Goal: Task Accomplishment & Management: Manage account settings

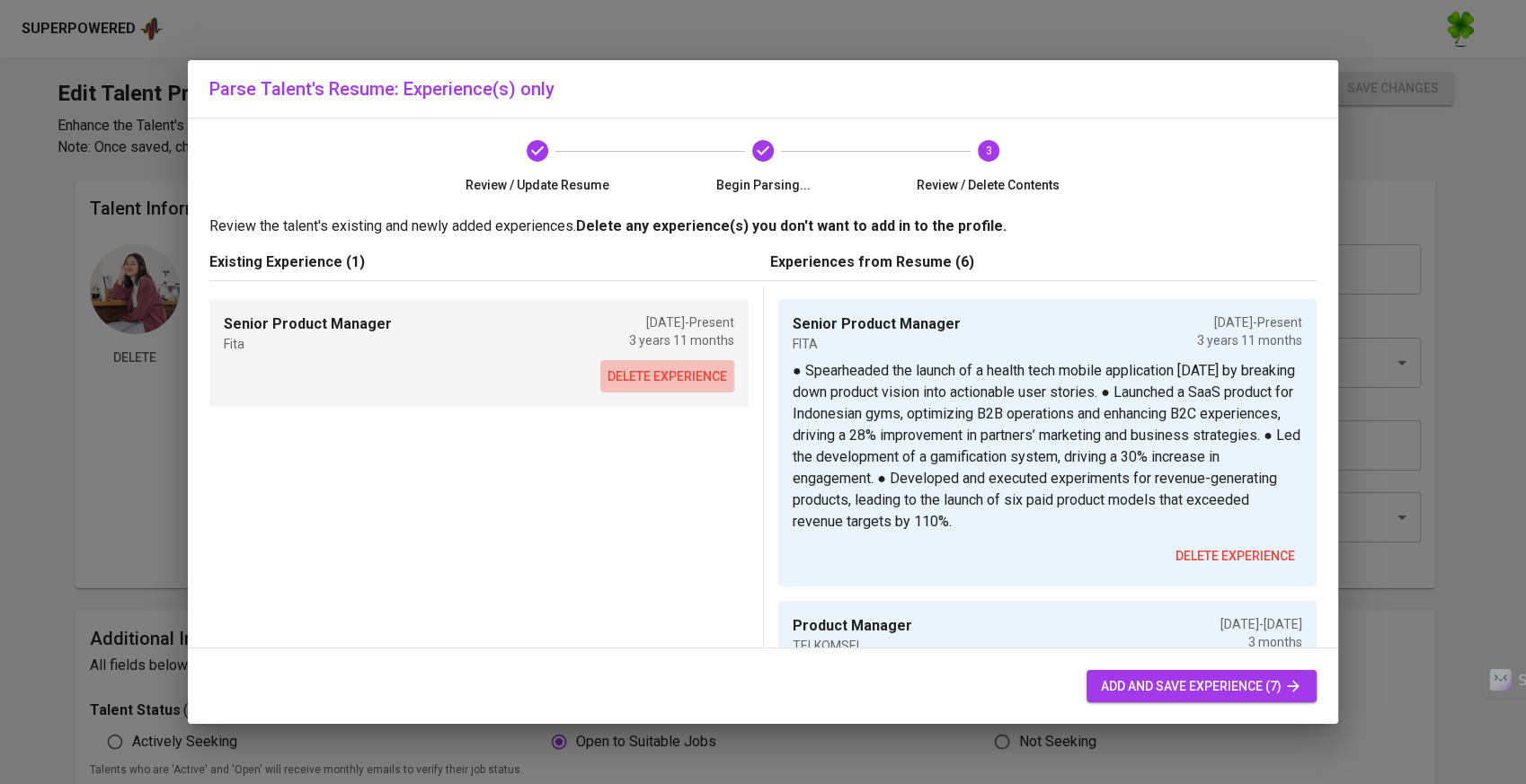
click at [683, 373] on span "delete experience" at bounding box center [667, 377] width 119 height 23
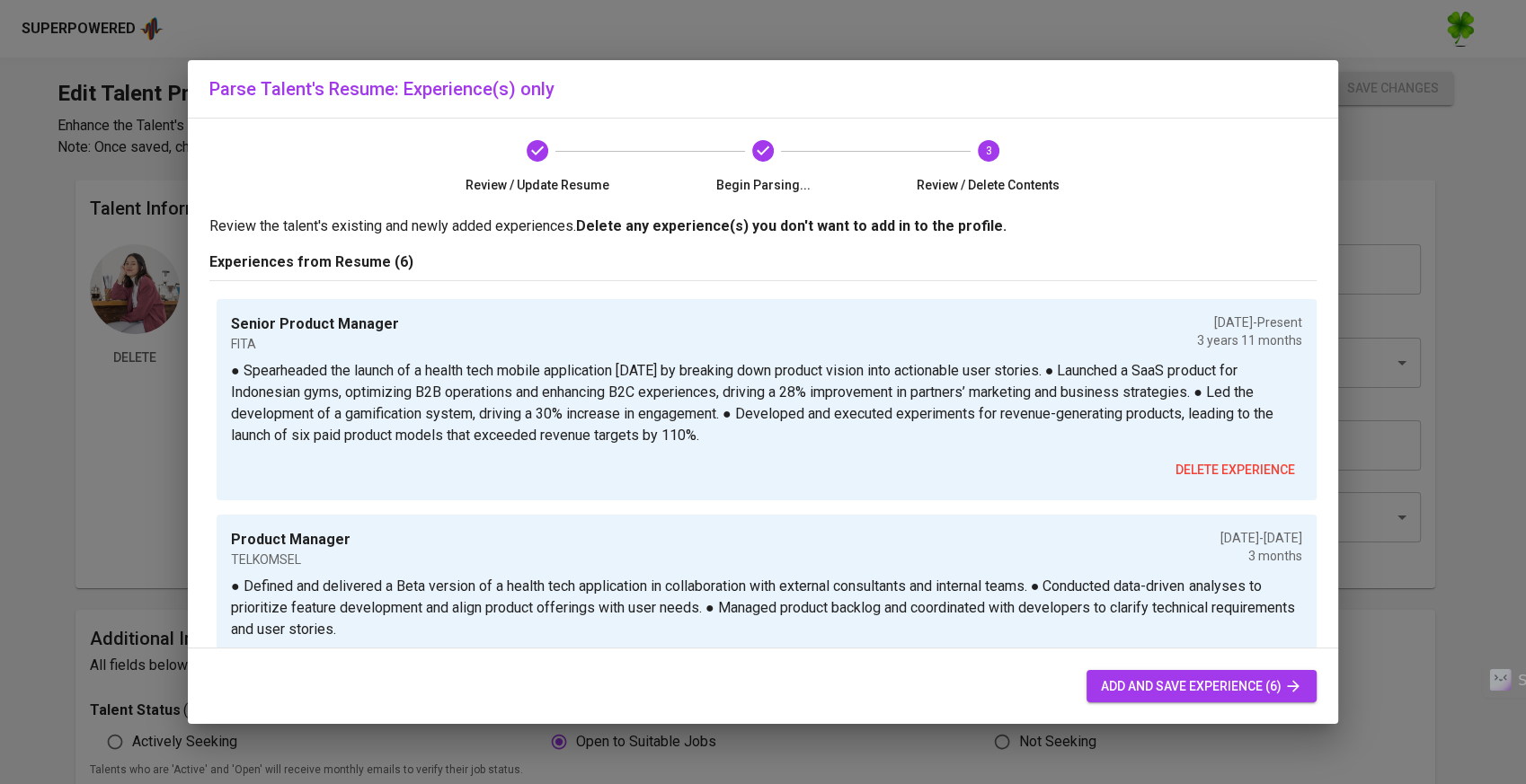
click at [1156, 682] on span "add and save experience (6)" at bounding box center [1201, 686] width 201 height 23
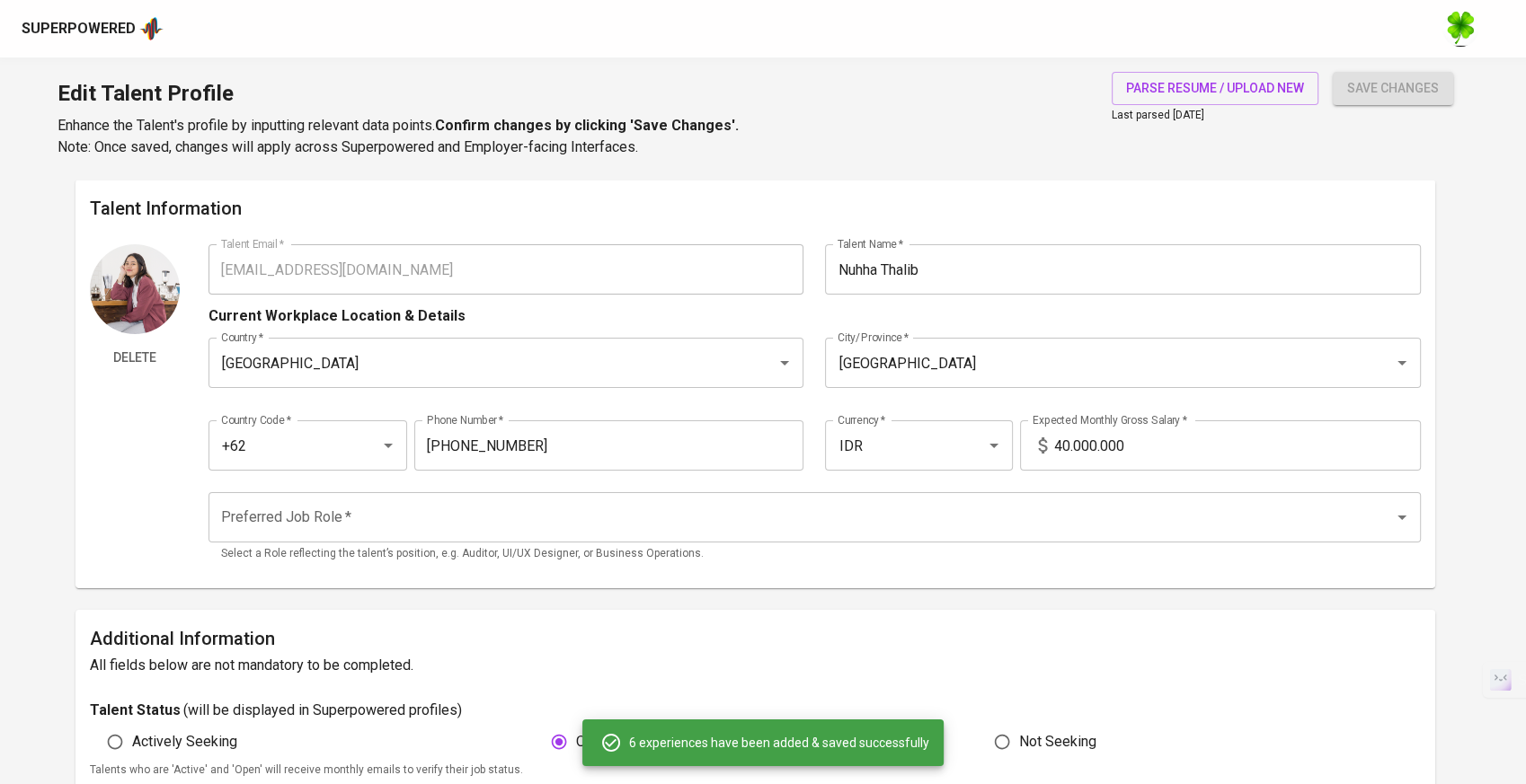
type input "FITA"
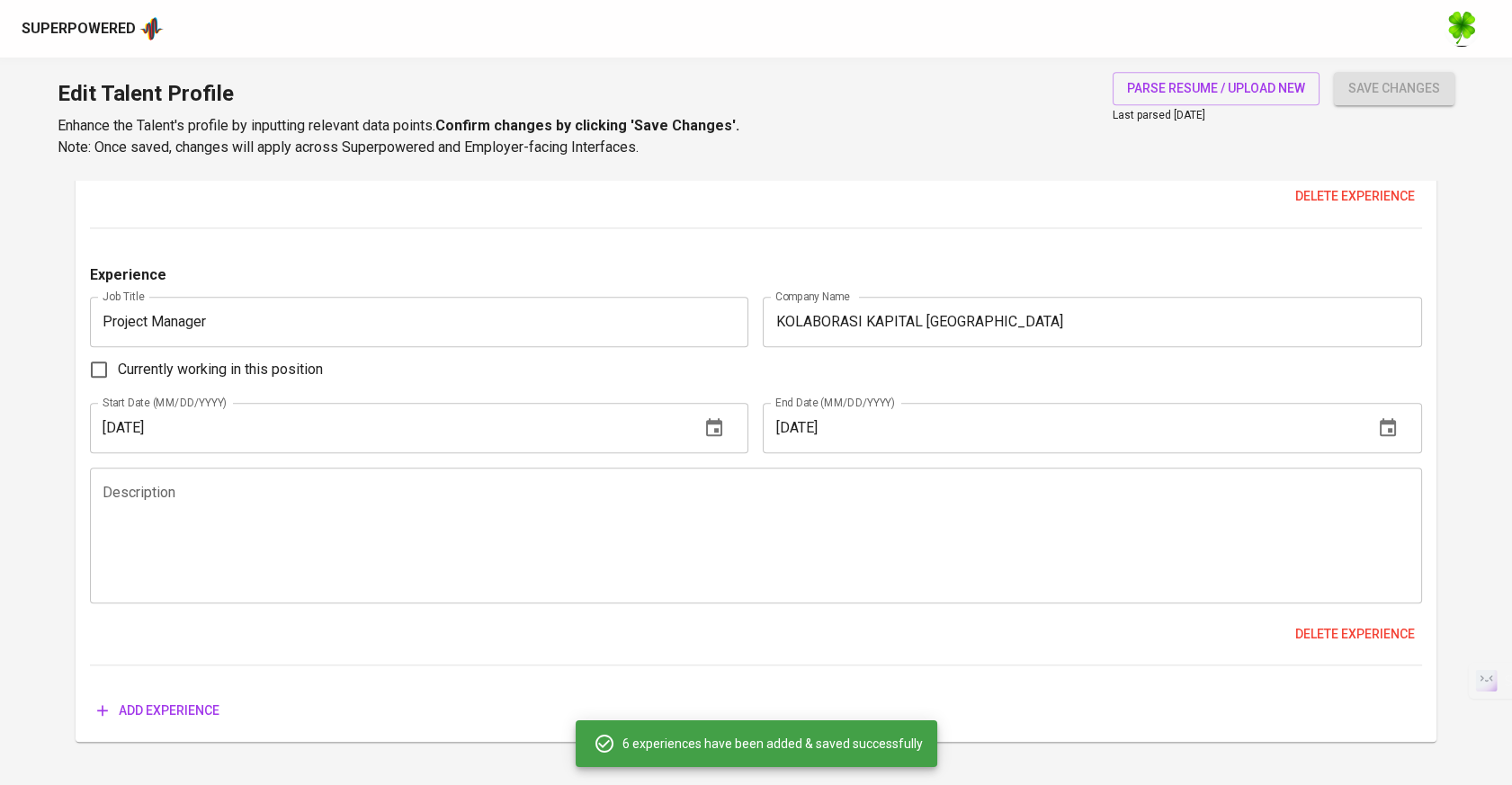
scroll to position [3580, 0]
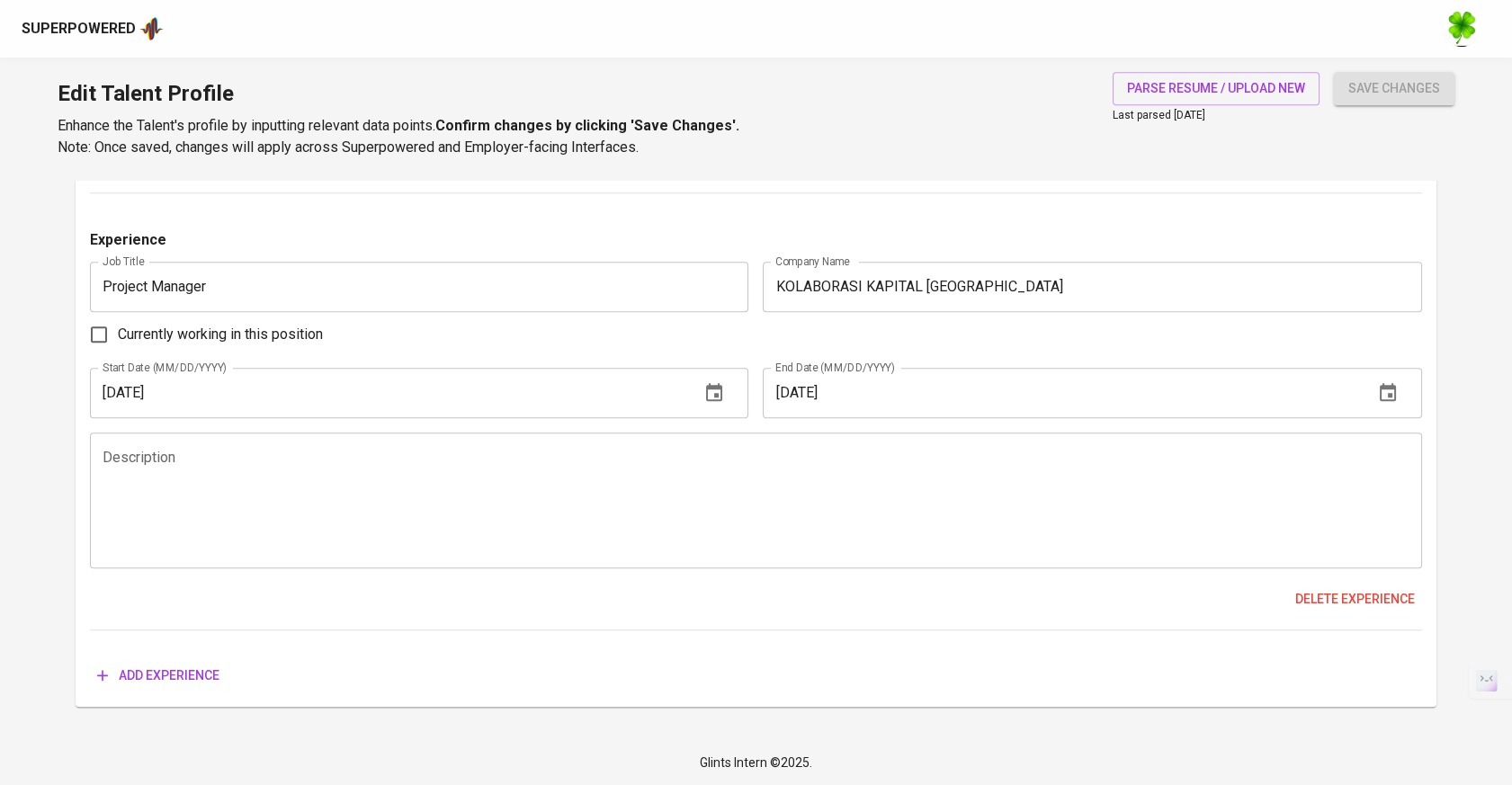
click at [1400, 94] on span "save changes" at bounding box center [1394, 88] width 92 height 23
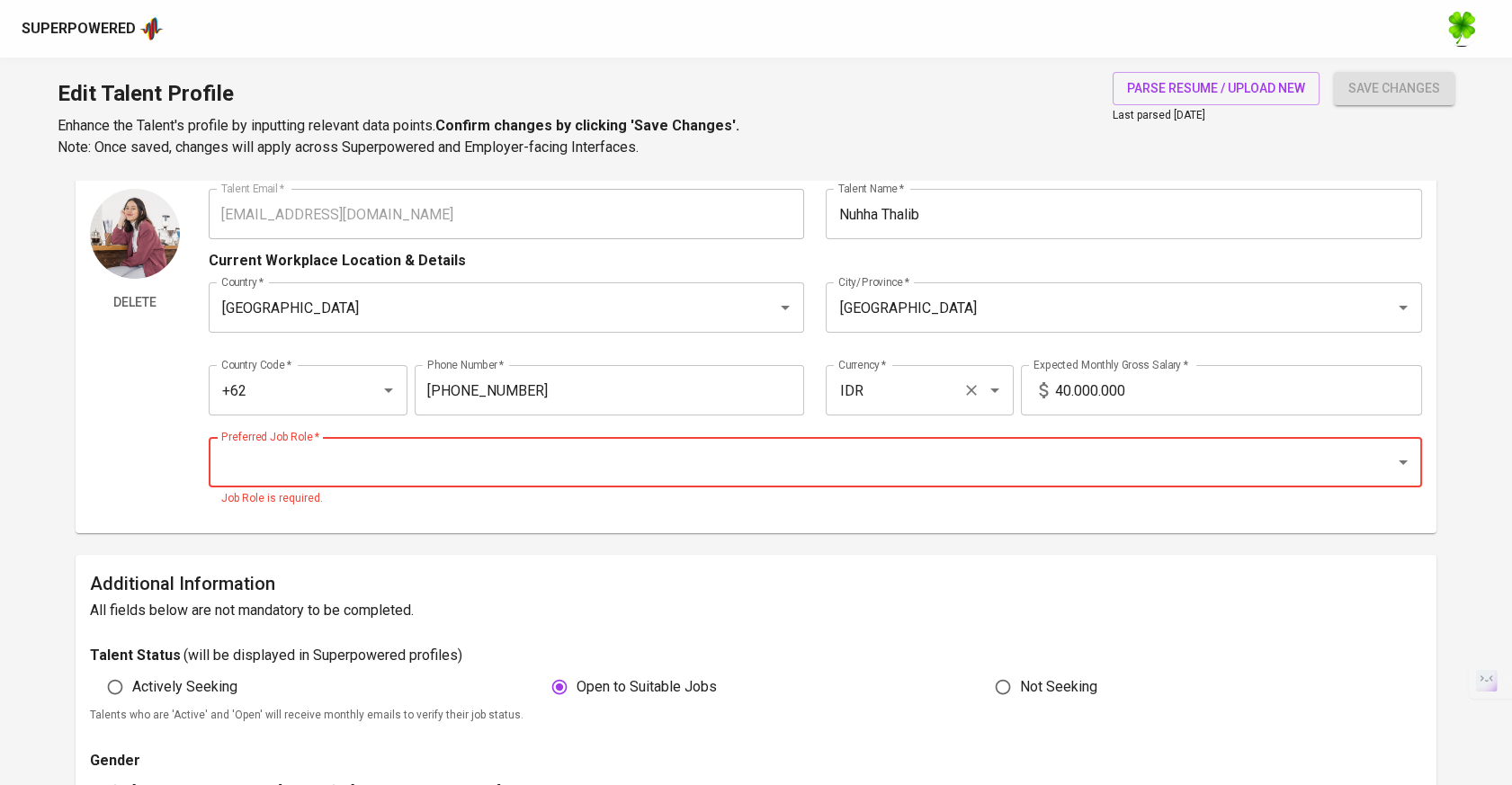
scroll to position [0, 0]
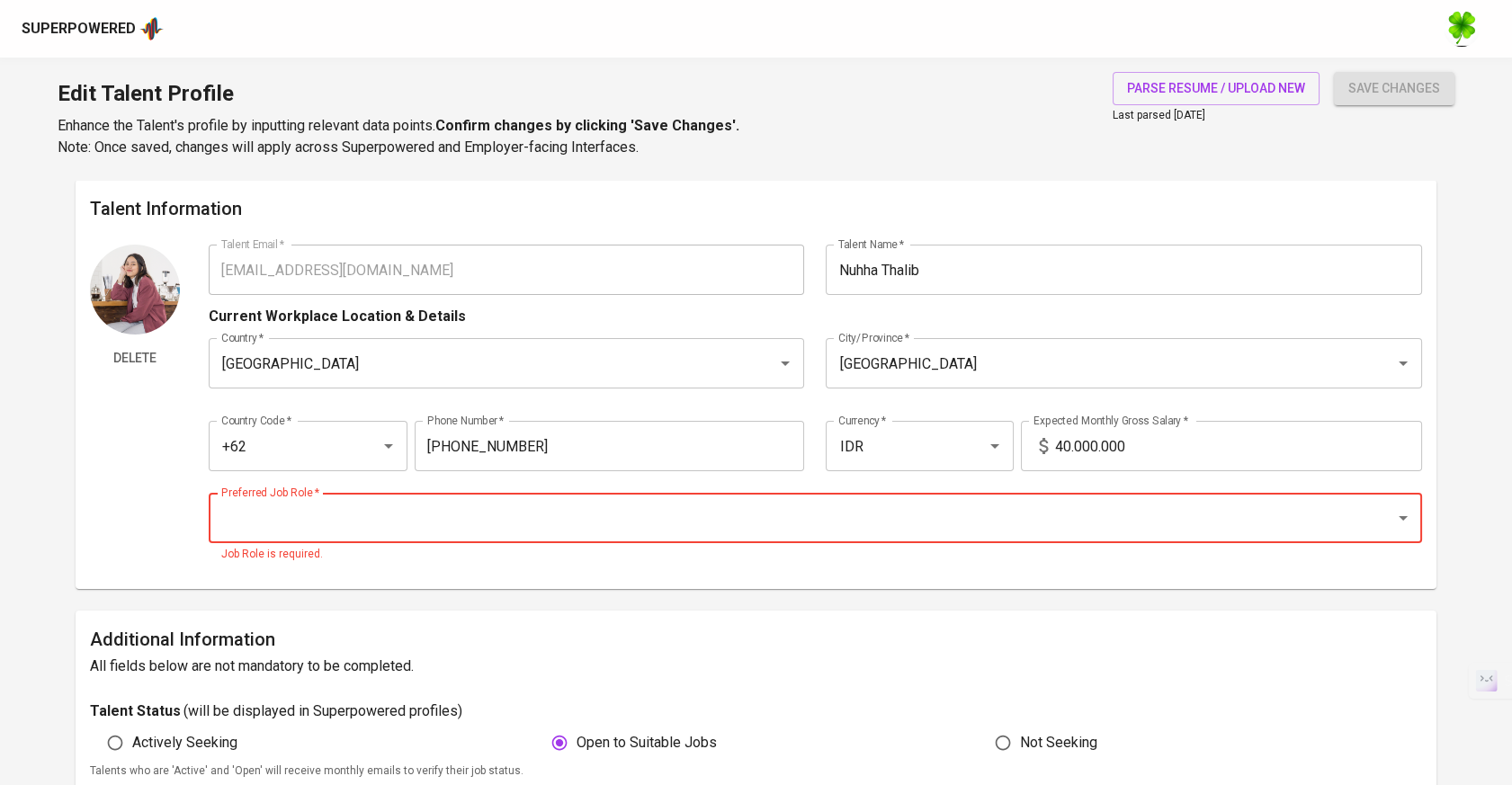
click at [863, 535] on div "Preferred Job Role *" at bounding box center [814, 517] width 1213 height 50
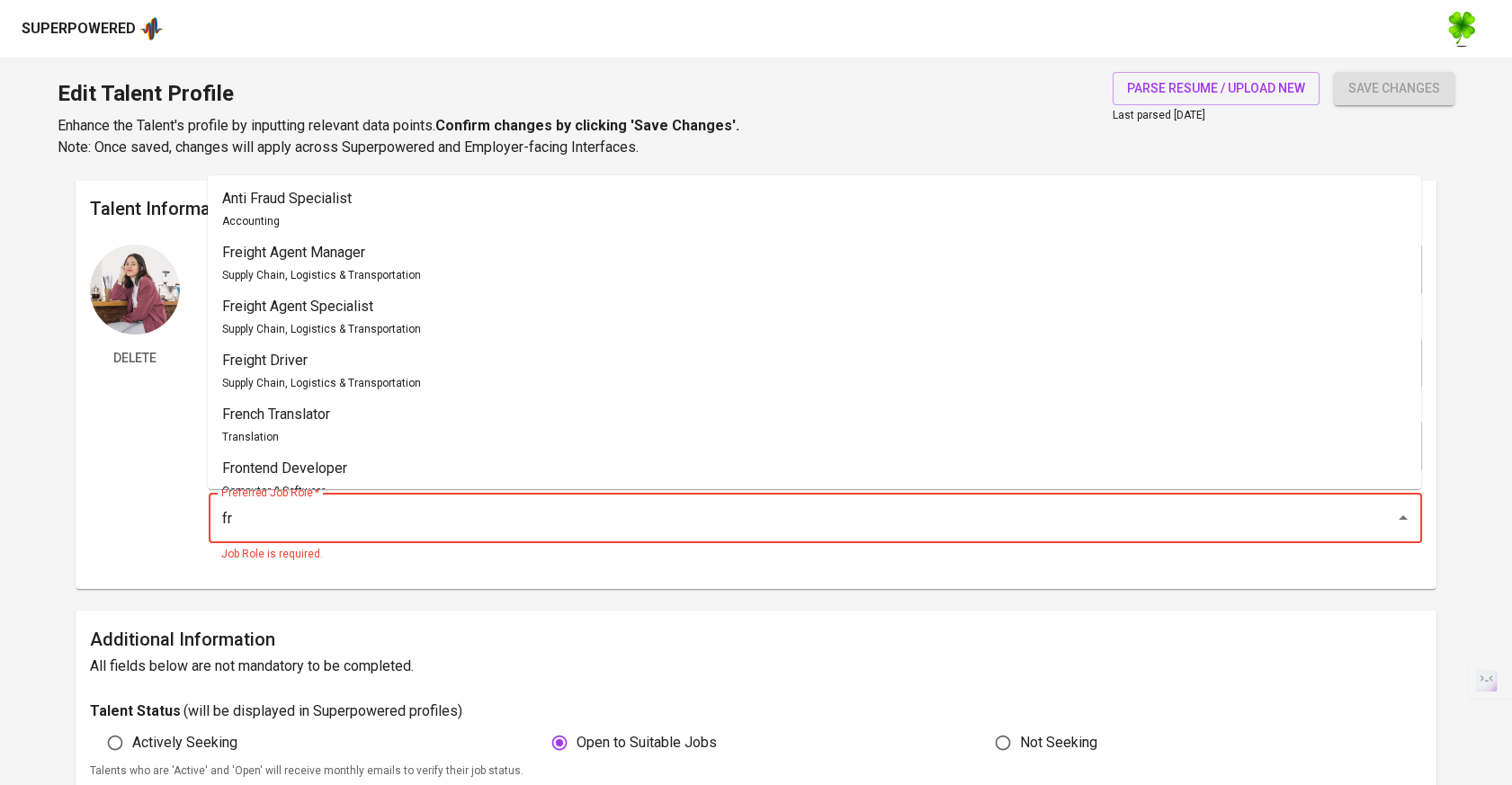
type input "f"
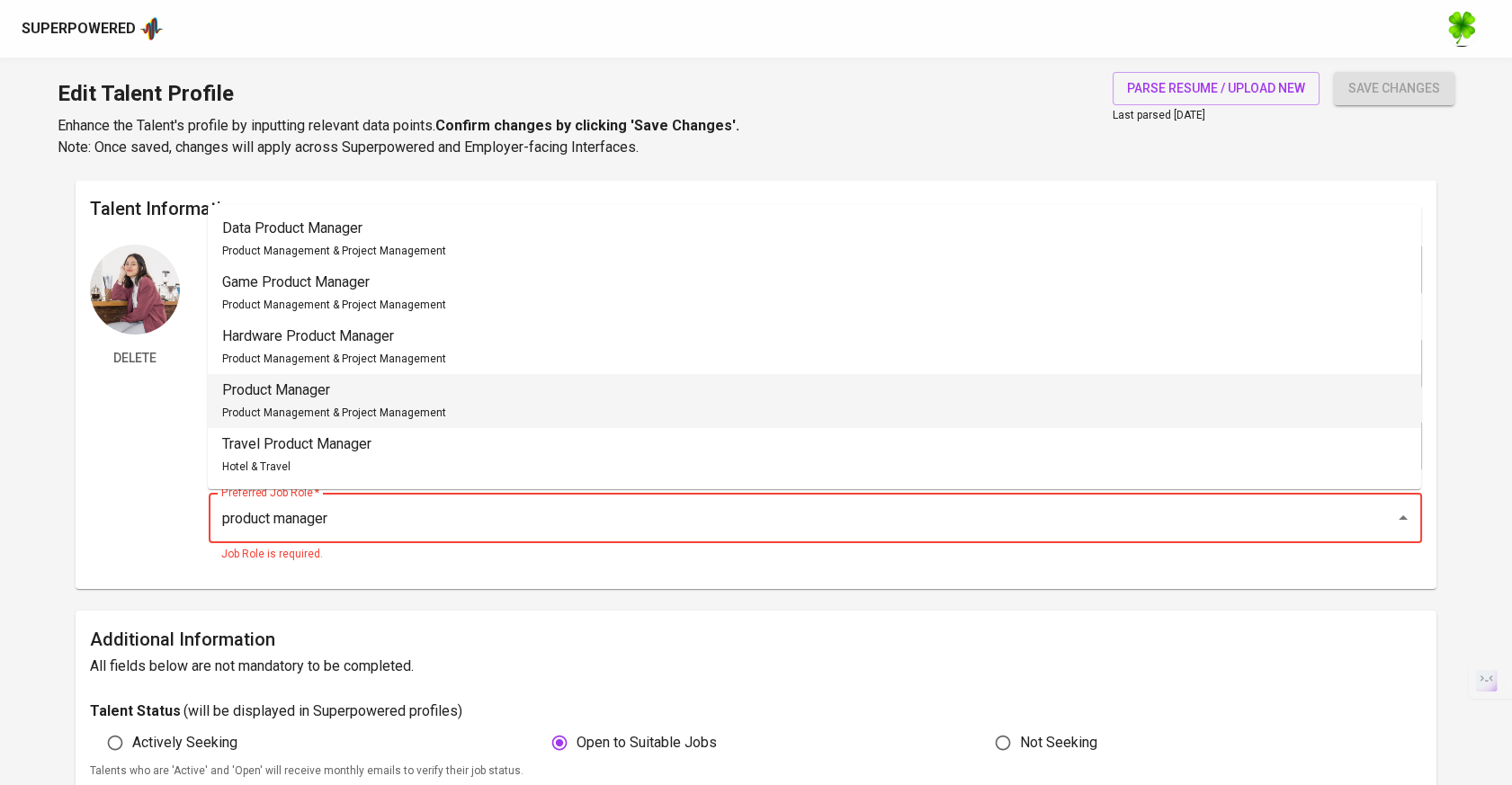
click at [438, 376] on li "Product Manager Product Management & Project Management" at bounding box center [813, 401] width 1213 height 54
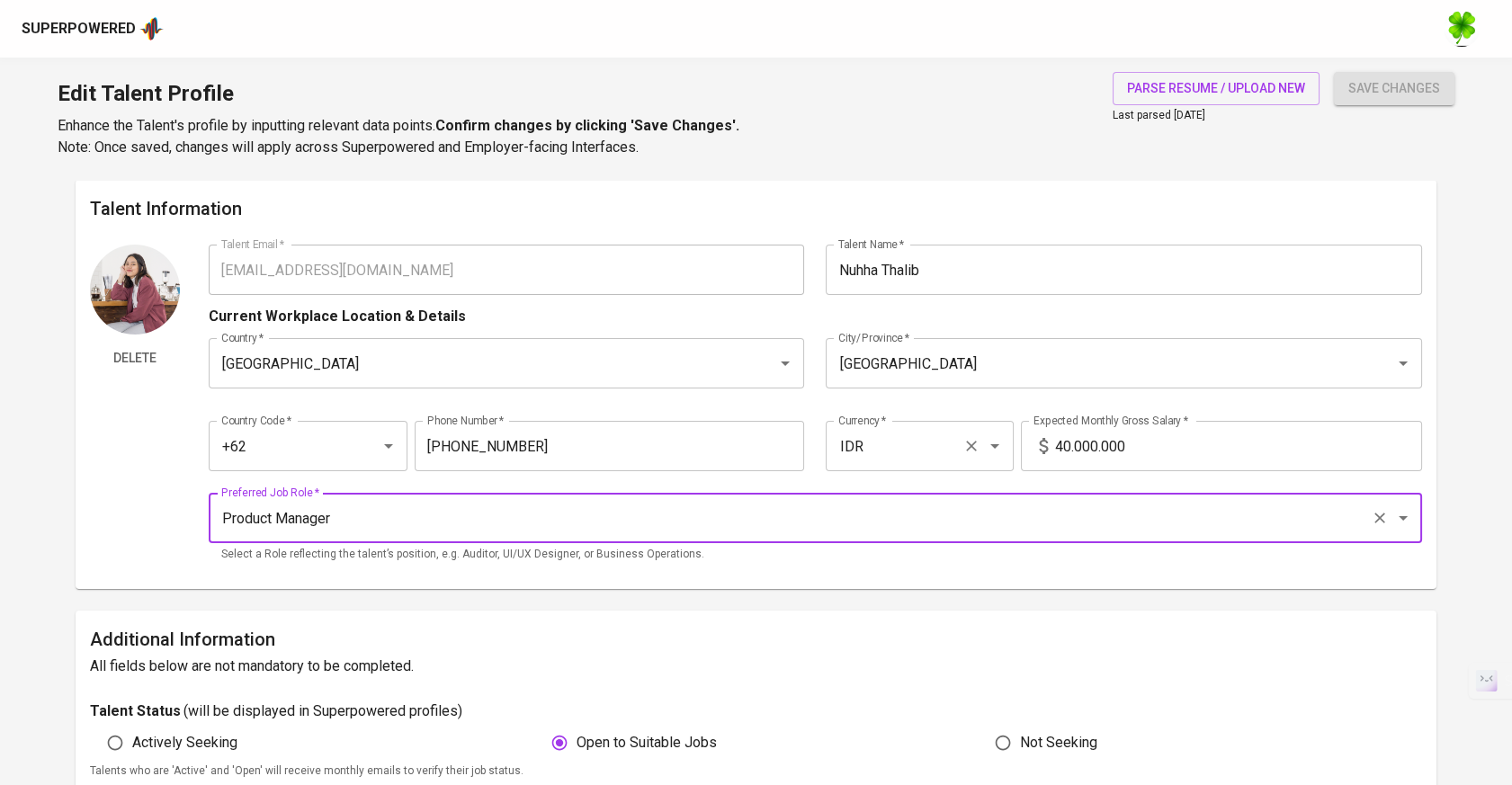
type input "Product Manager"
click at [902, 446] on input "IDR" at bounding box center [894, 446] width 121 height 35
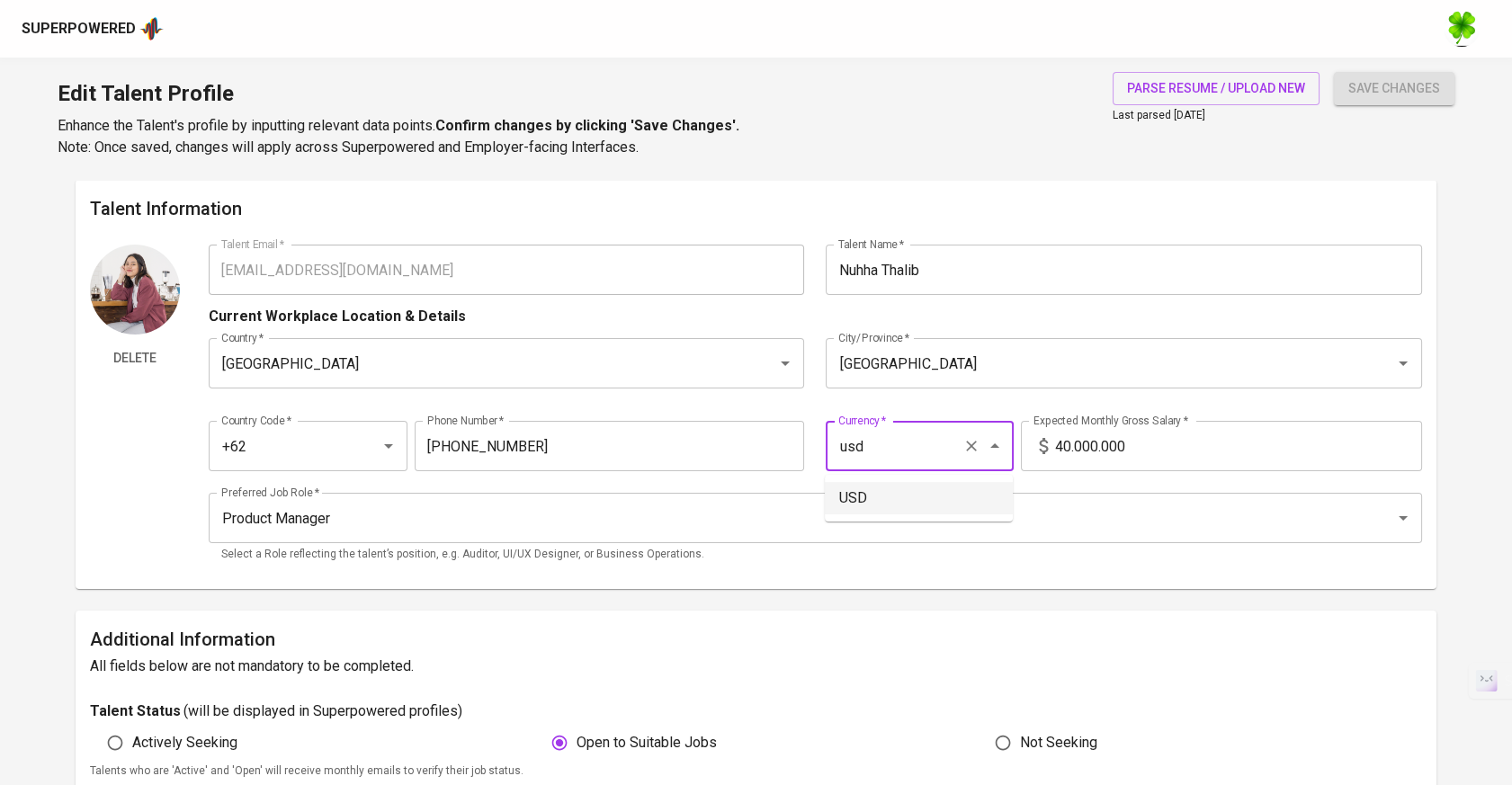
click at [906, 490] on li "USD" at bounding box center [918, 498] width 188 height 33
type input "USD"
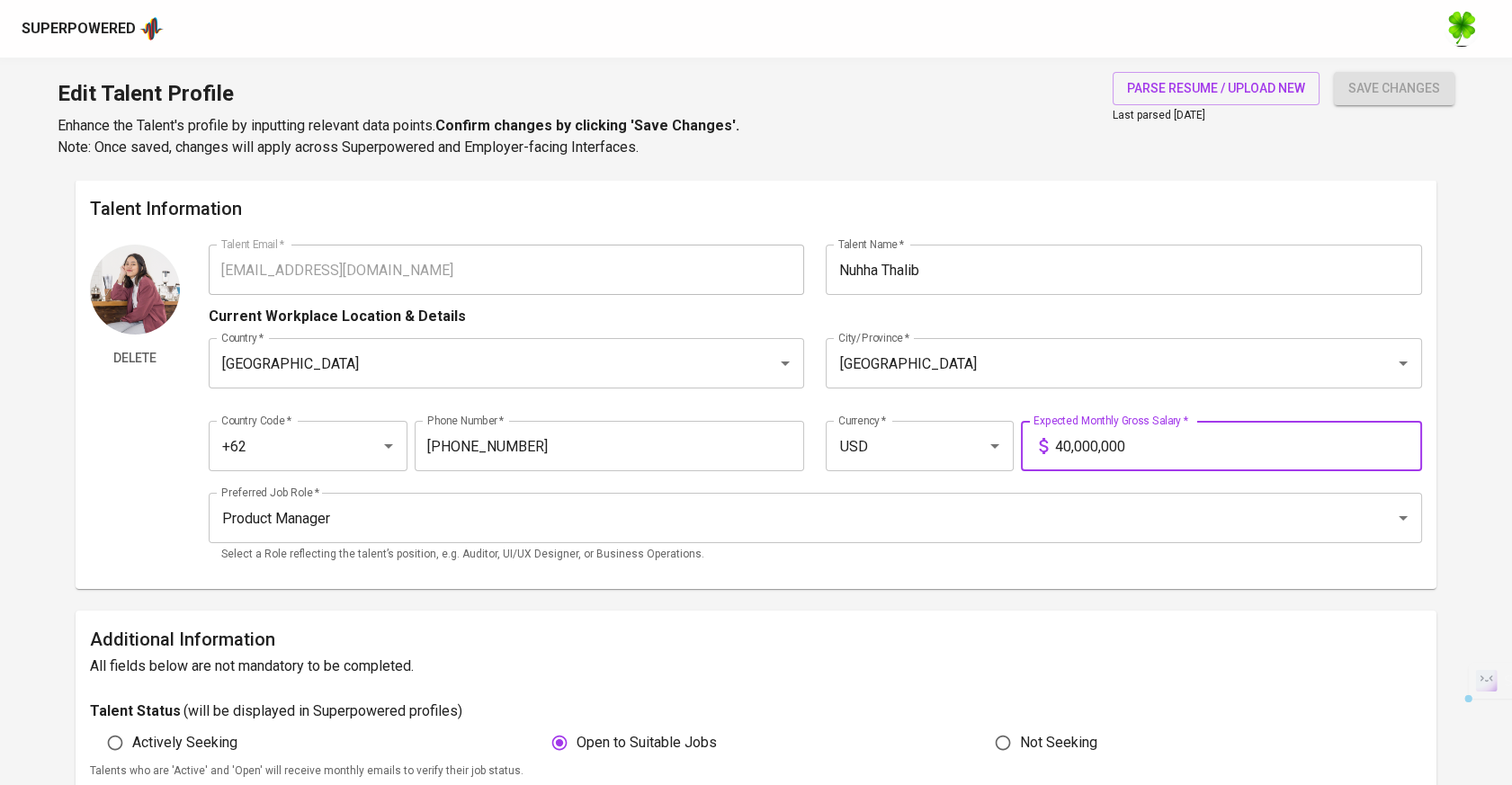
drag, startPoint x: 1112, startPoint y: 450, endPoint x: 1028, endPoint y: 450, distance: 84.0
click at [1028, 450] on div "40,000,000 Expected Monthly Gross Salary *" at bounding box center [1221, 445] width 401 height 50
type input "4,500"
click at [1407, 92] on span "save changes" at bounding box center [1394, 88] width 92 height 23
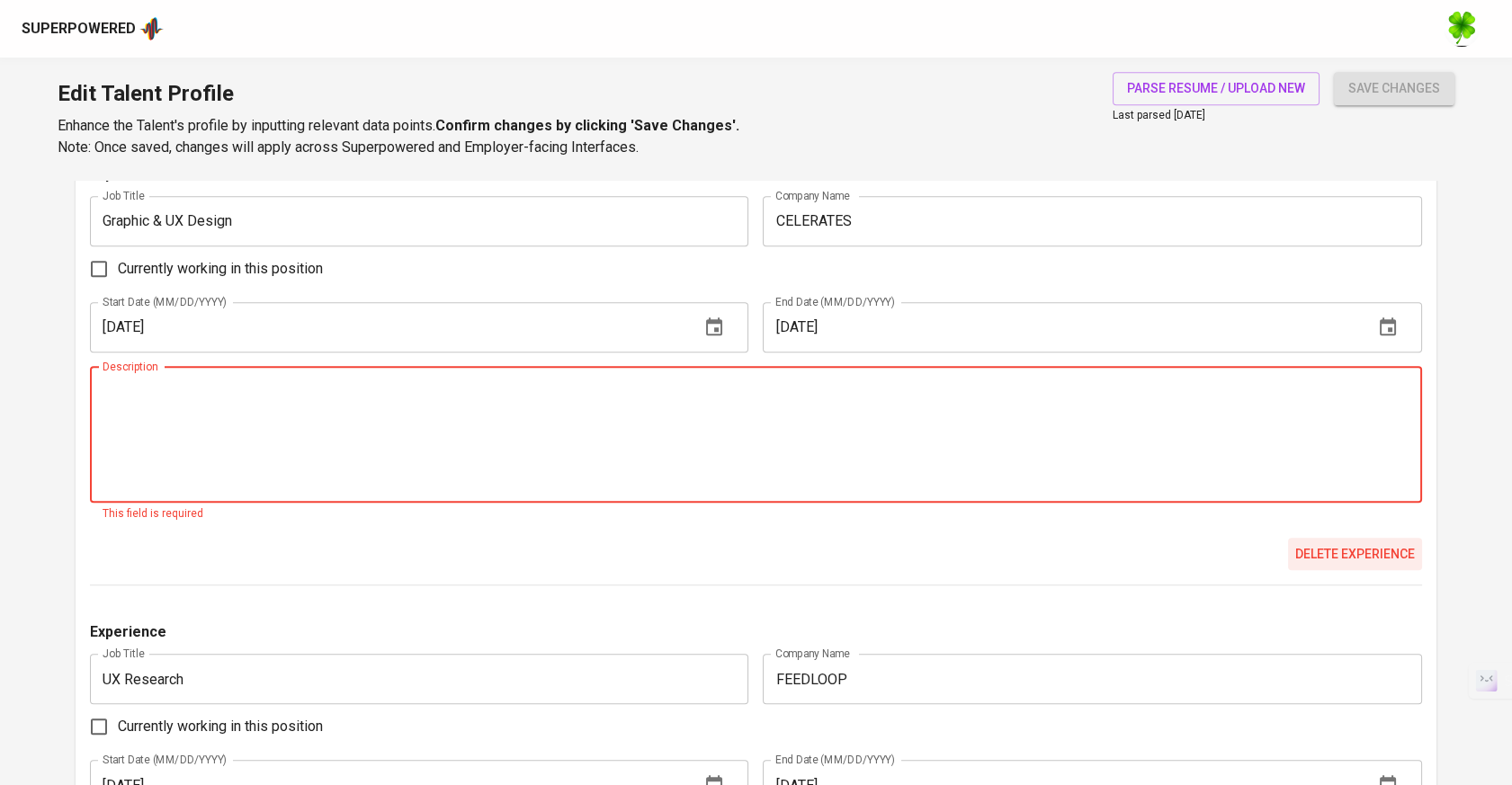
click at [1323, 552] on span "Delete experience" at bounding box center [1354, 554] width 119 height 23
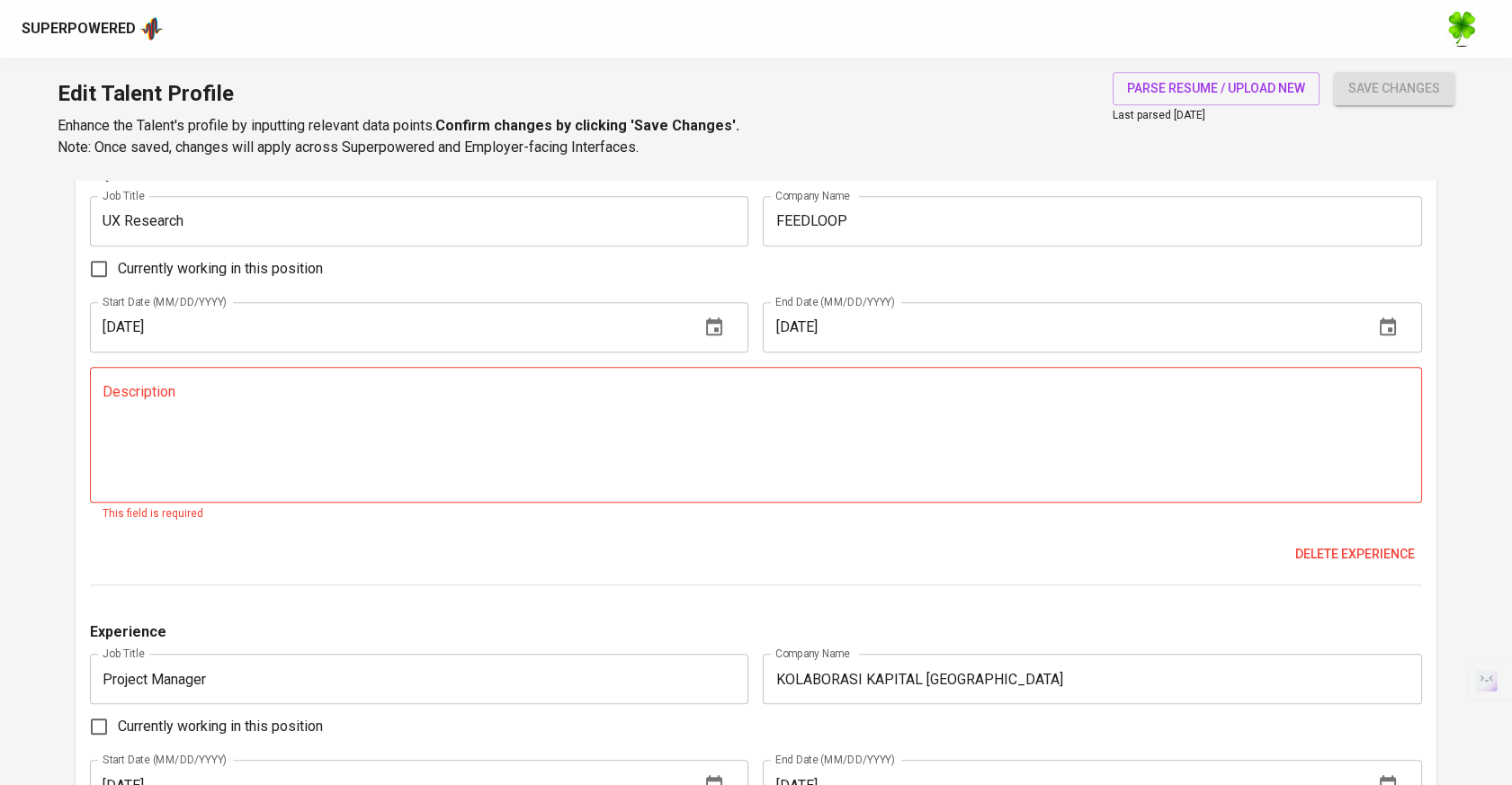
click at [1323, 552] on span "Delete experience" at bounding box center [1354, 554] width 119 height 23
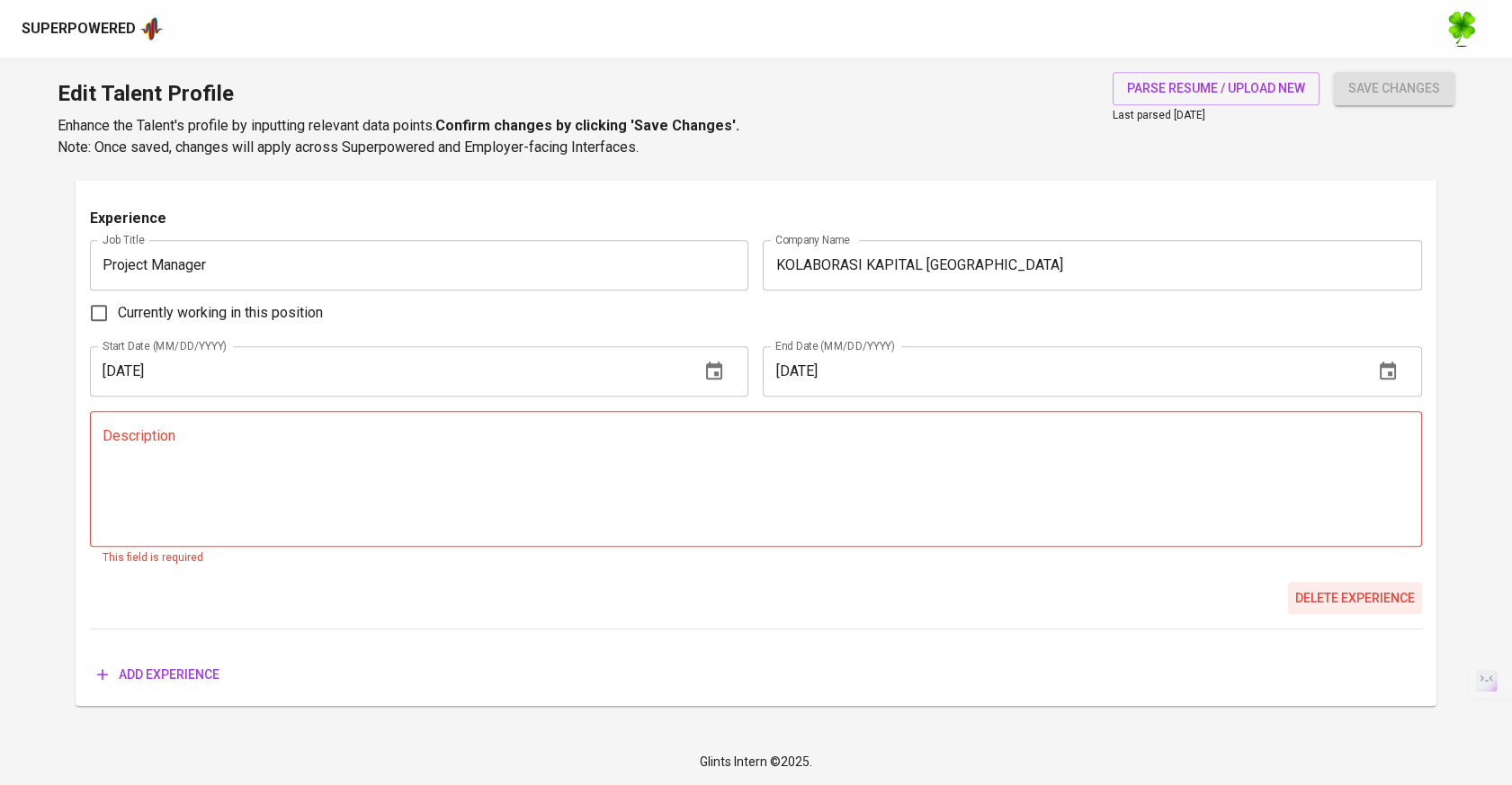
click at [1330, 600] on span "Delete experience" at bounding box center [1354, 598] width 119 height 23
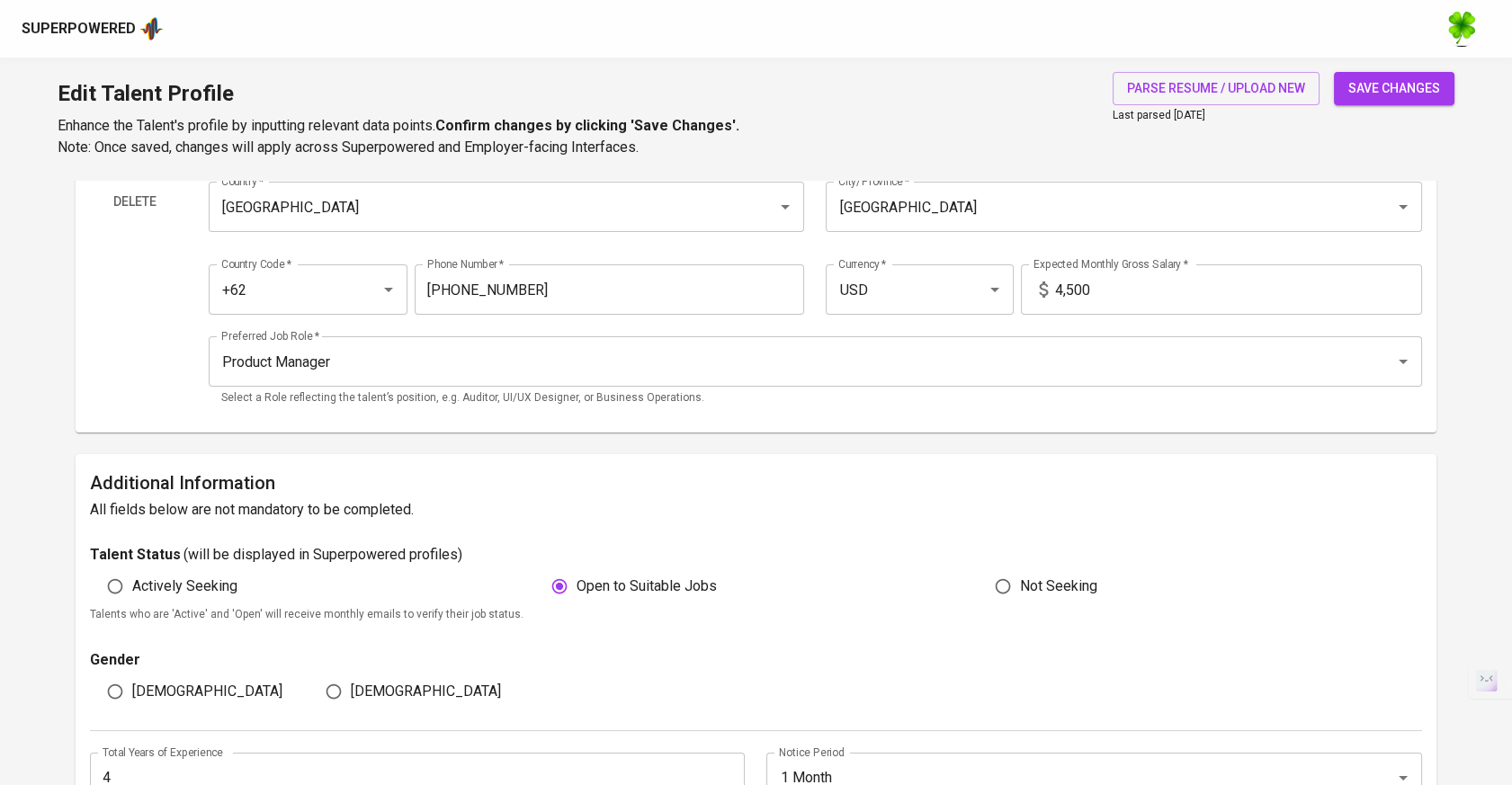
scroll to position [0, 0]
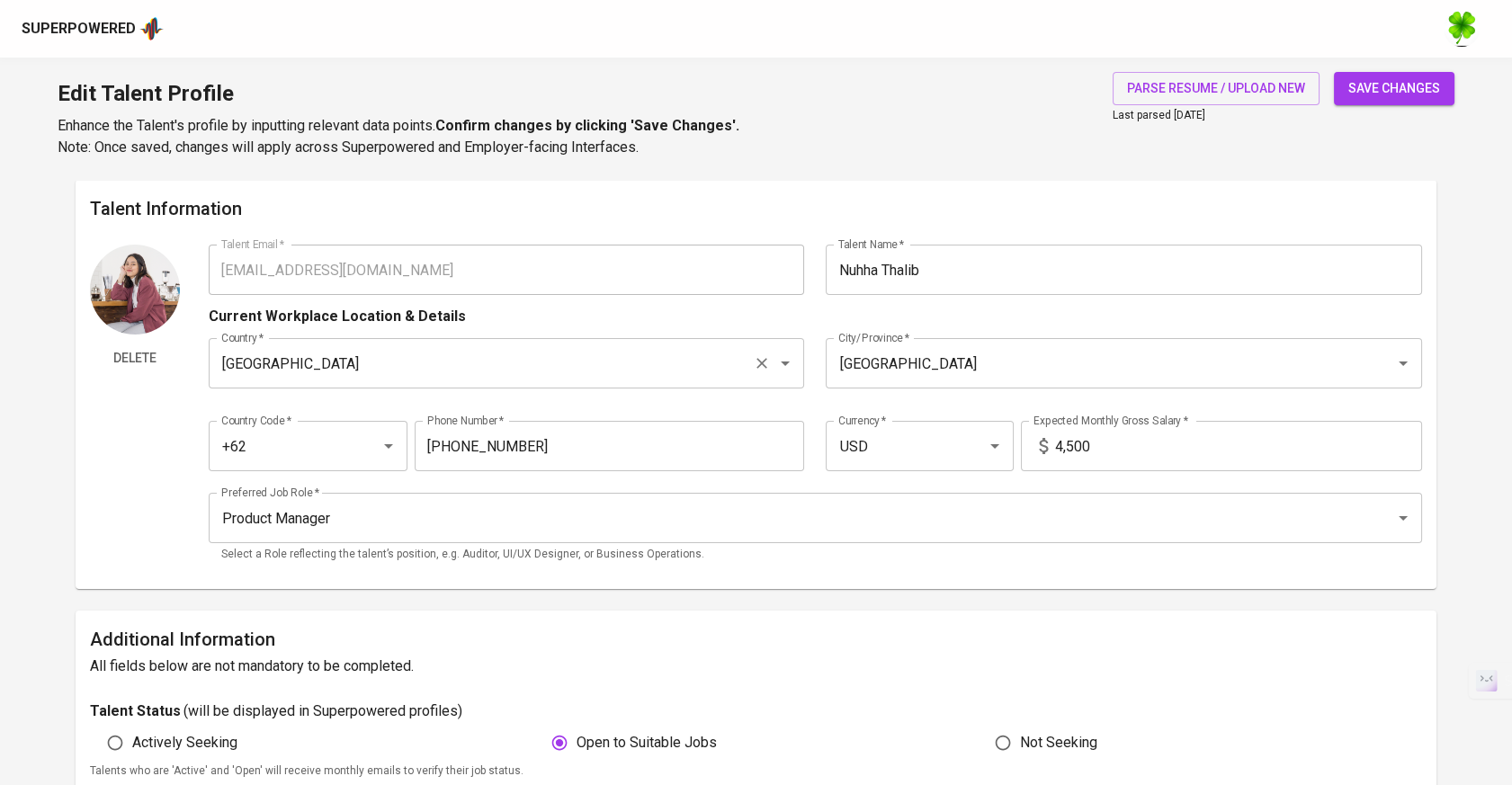
click at [367, 378] on input "Turkey" at bounding box center [482, 363] width 529 height 35
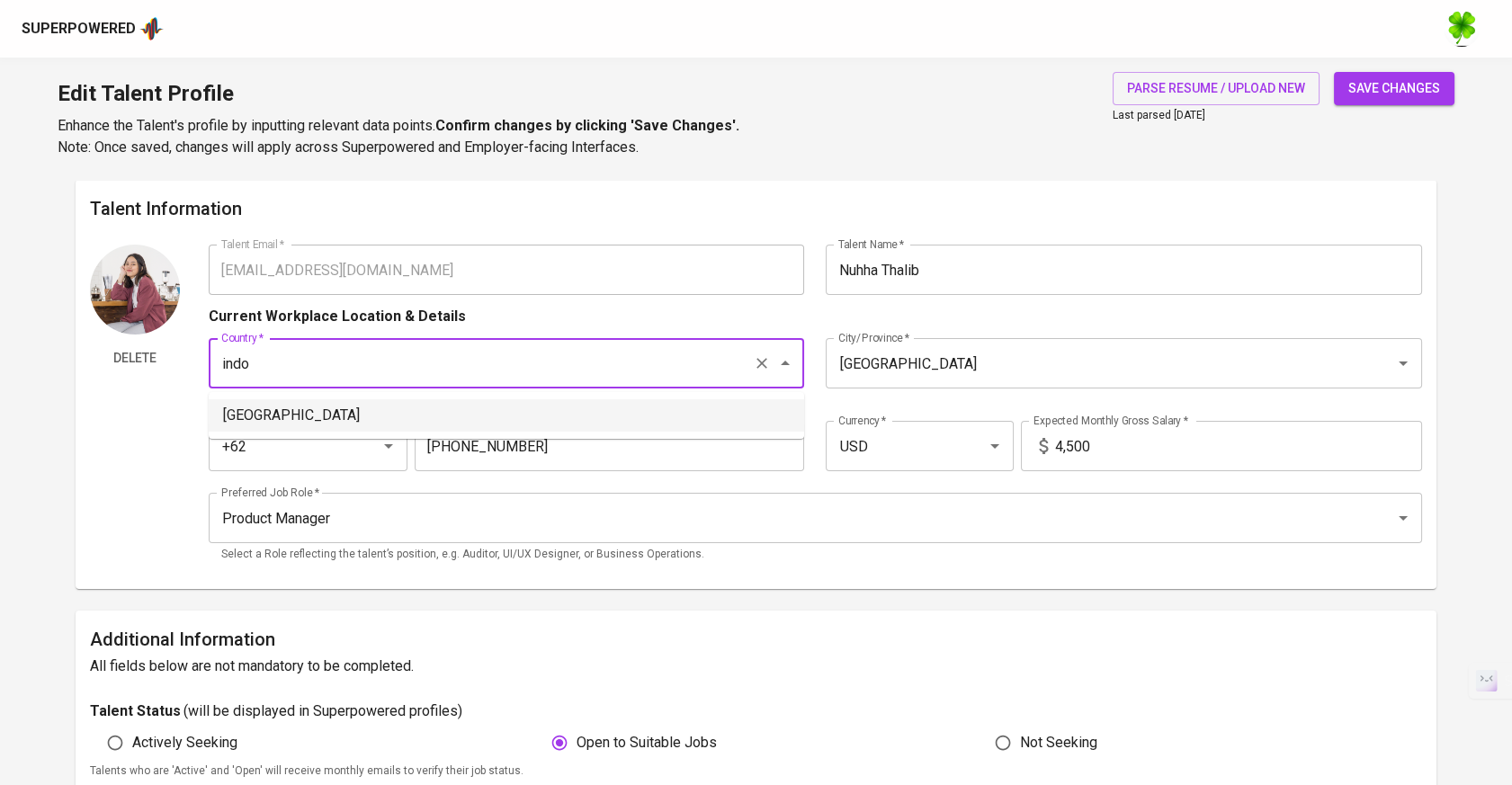
click at [353, 432] on ul "Indonesia" at bounding box center [505, 415] width 595 height 46
click at [447, 429] on li "Indonesia" at bounding box center [505, 416] width 595 height 33
type input "Indonesia"
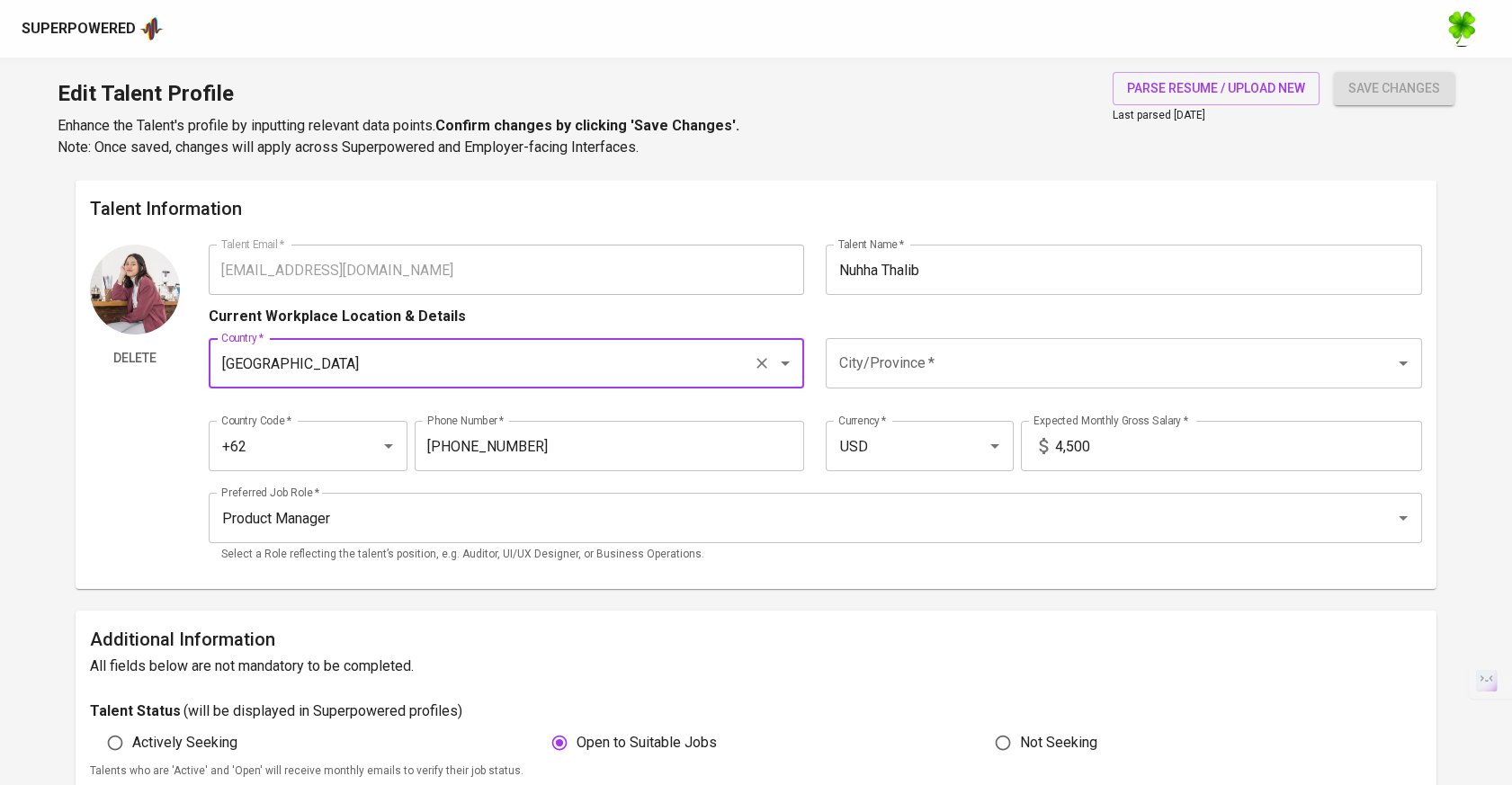
type input "Indonesia"
click at [976, 375] on input "City/Province   *" at bounding box center [1098, 363] width 529 height 35
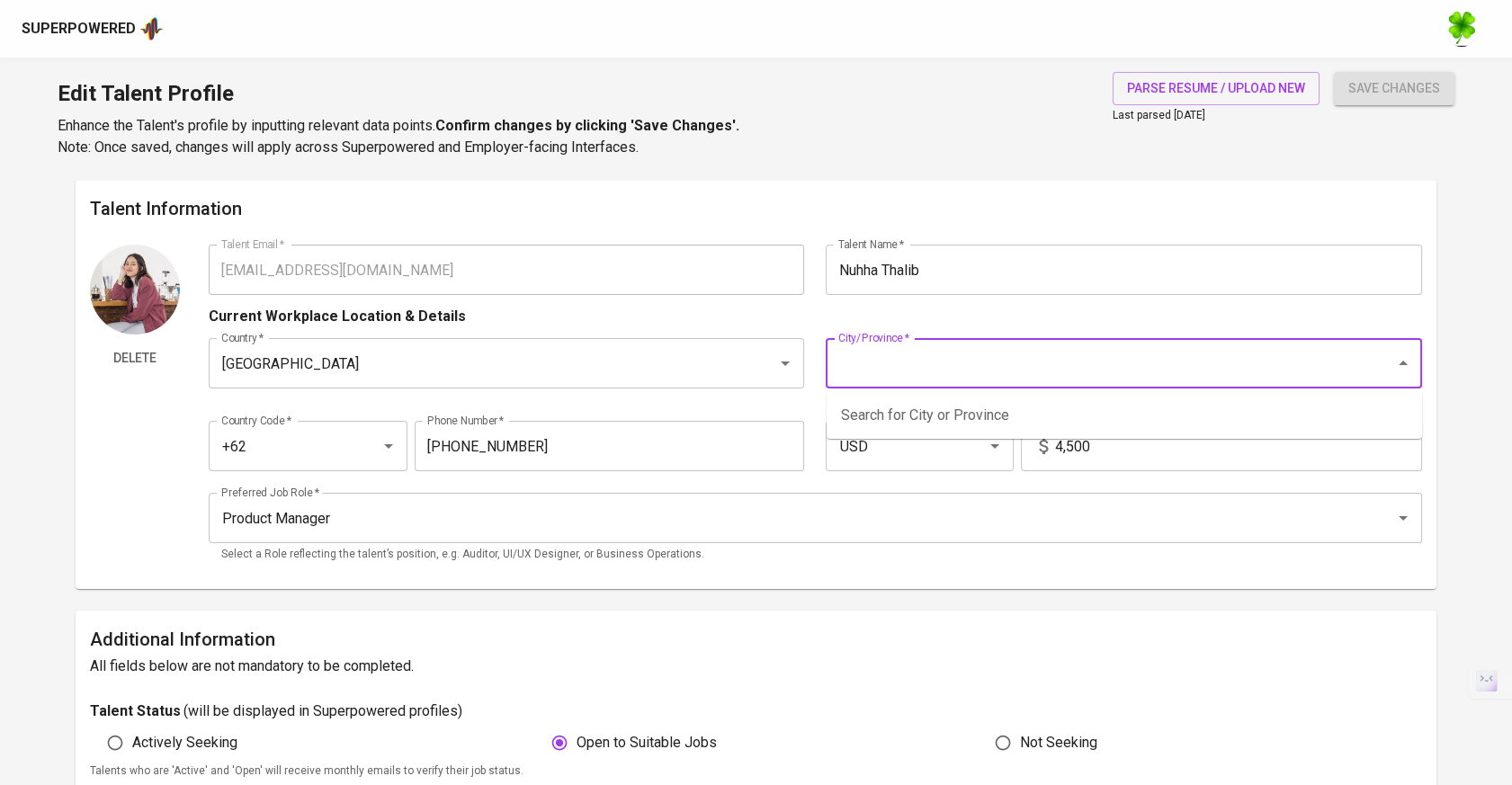
click at [979, 353] on input "City/Province   *" at bounding box center [1098, 363] width 529 height 35
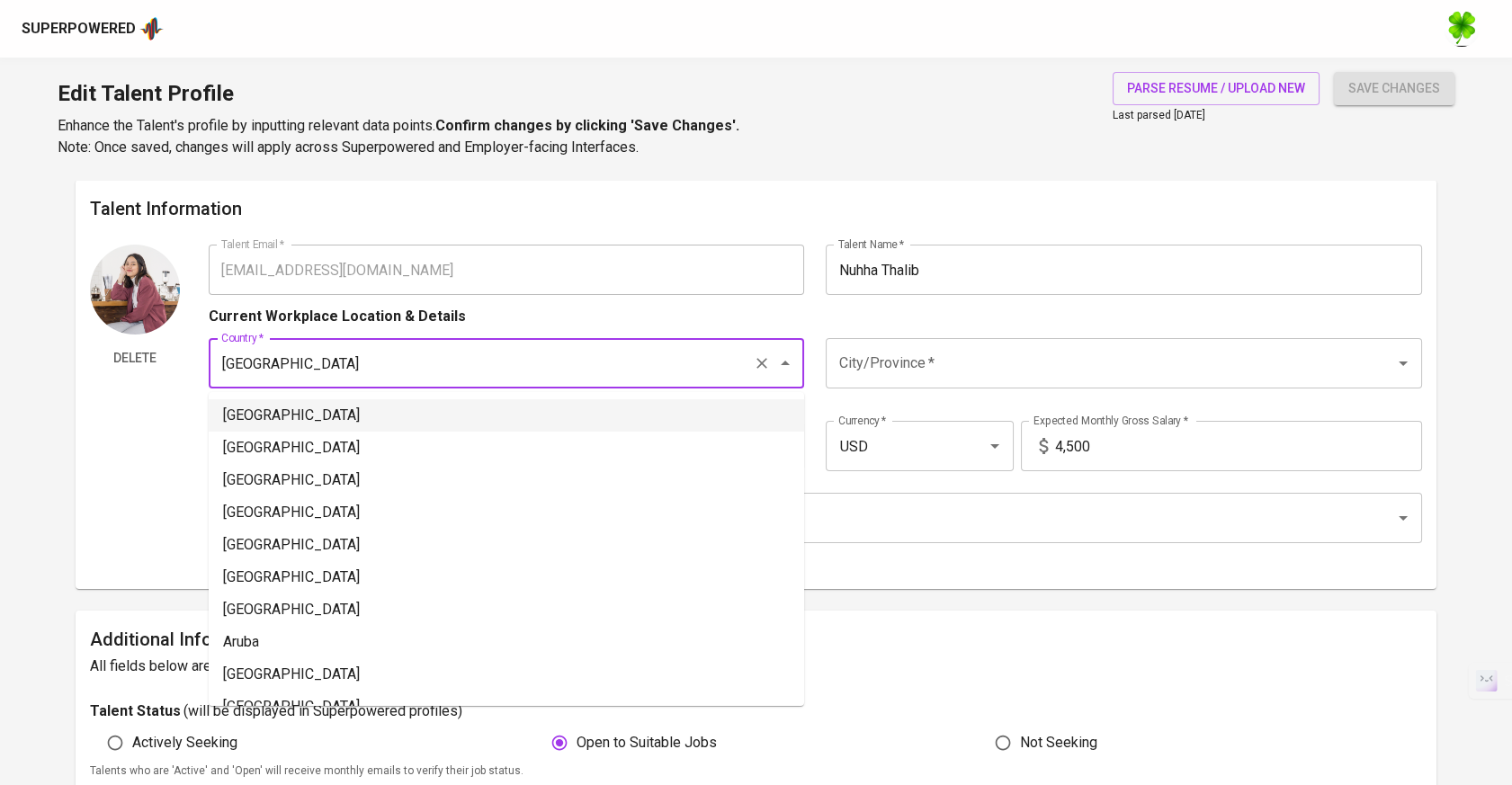
click at [590, 378] on input "Indonesia" at bounding box center [482, 363] width 529 height 35
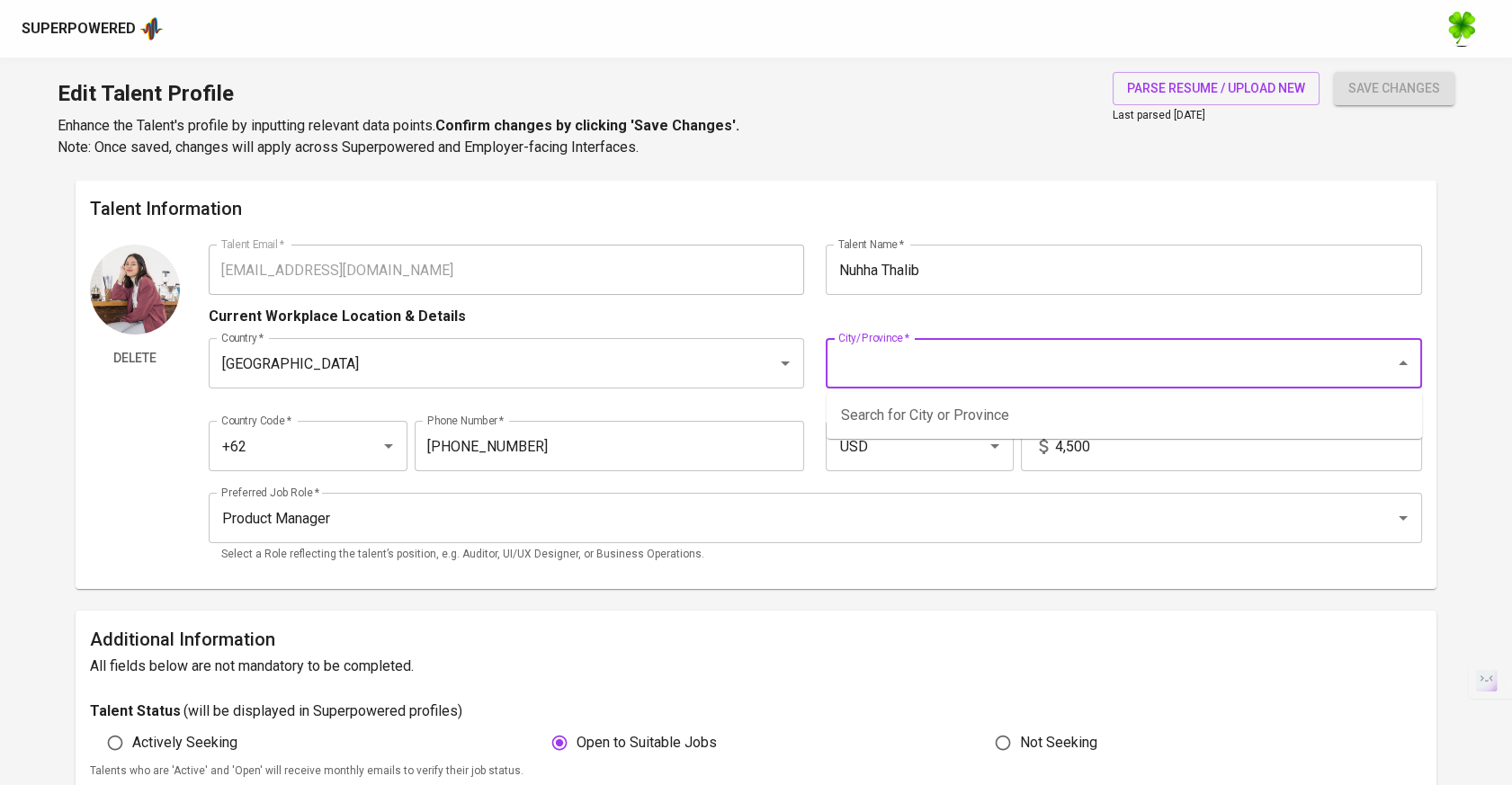
click at [1099, 358] on input "City/Province   *" at bounding box center [1098, 363] width 529 height 35
type input "d"
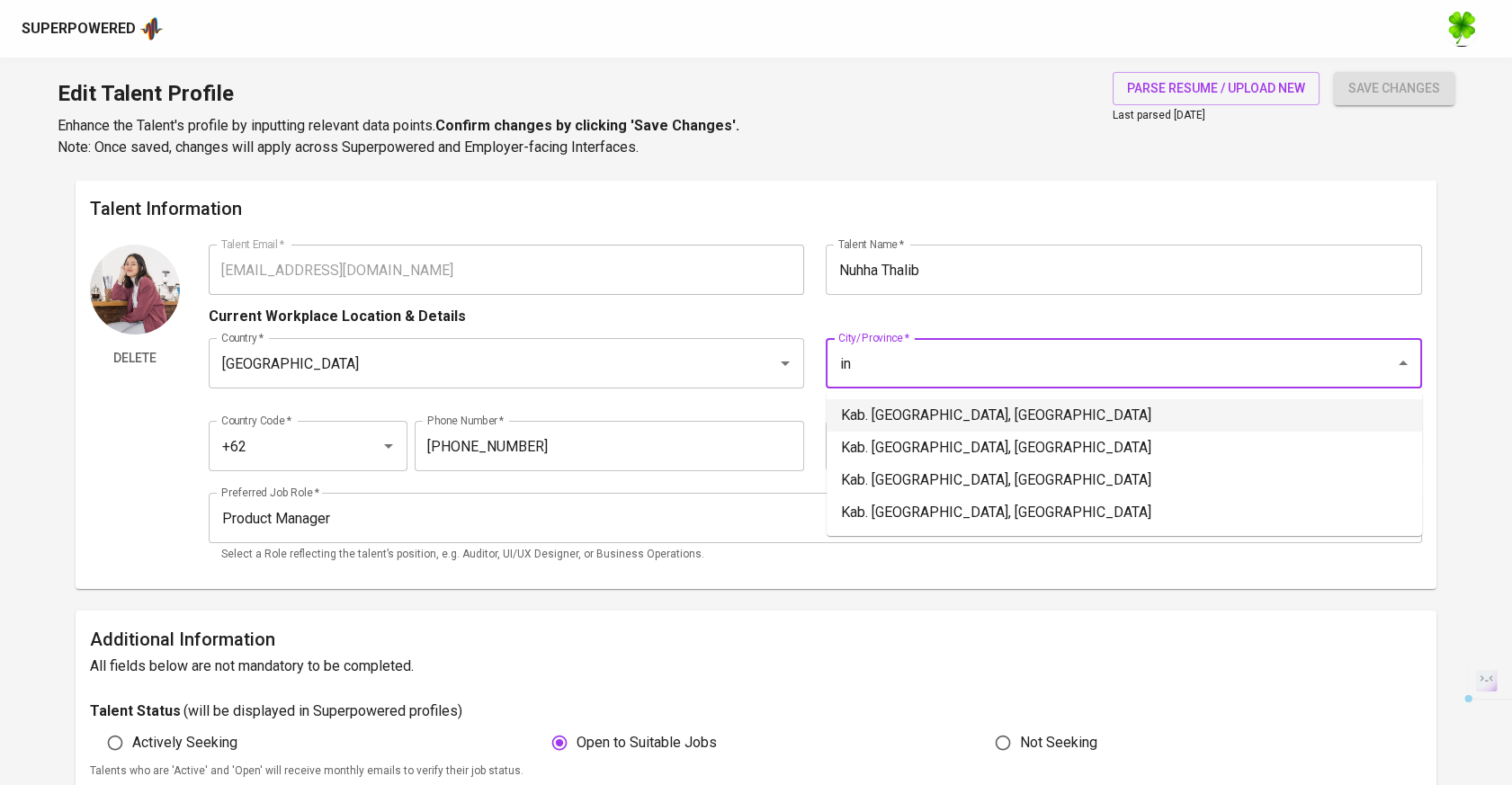
type input "in"
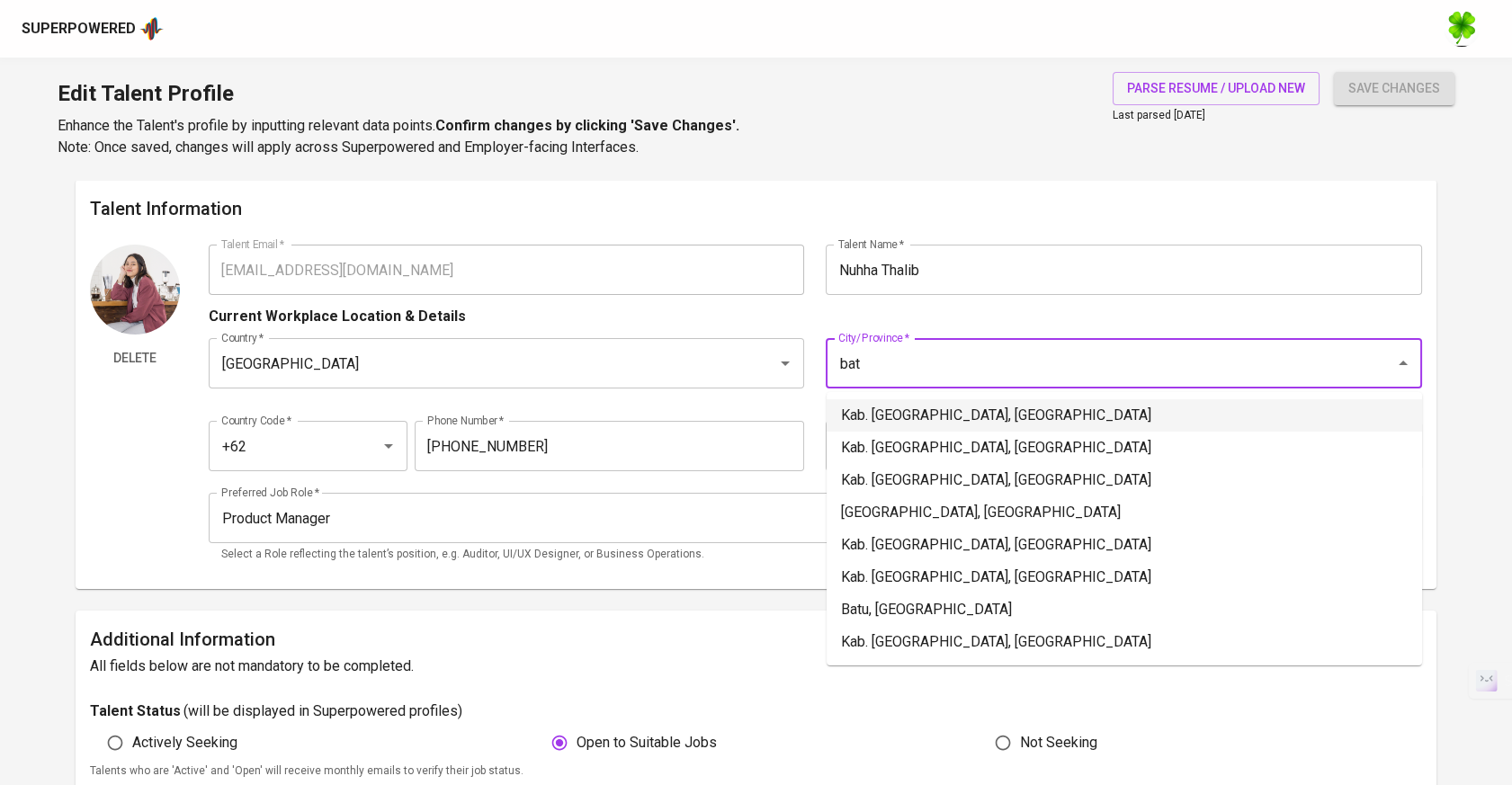
click at [956, 420] on li "Kab. Batang Hari, Jambi" at bounding box center [1123, 416] width 595 height 33
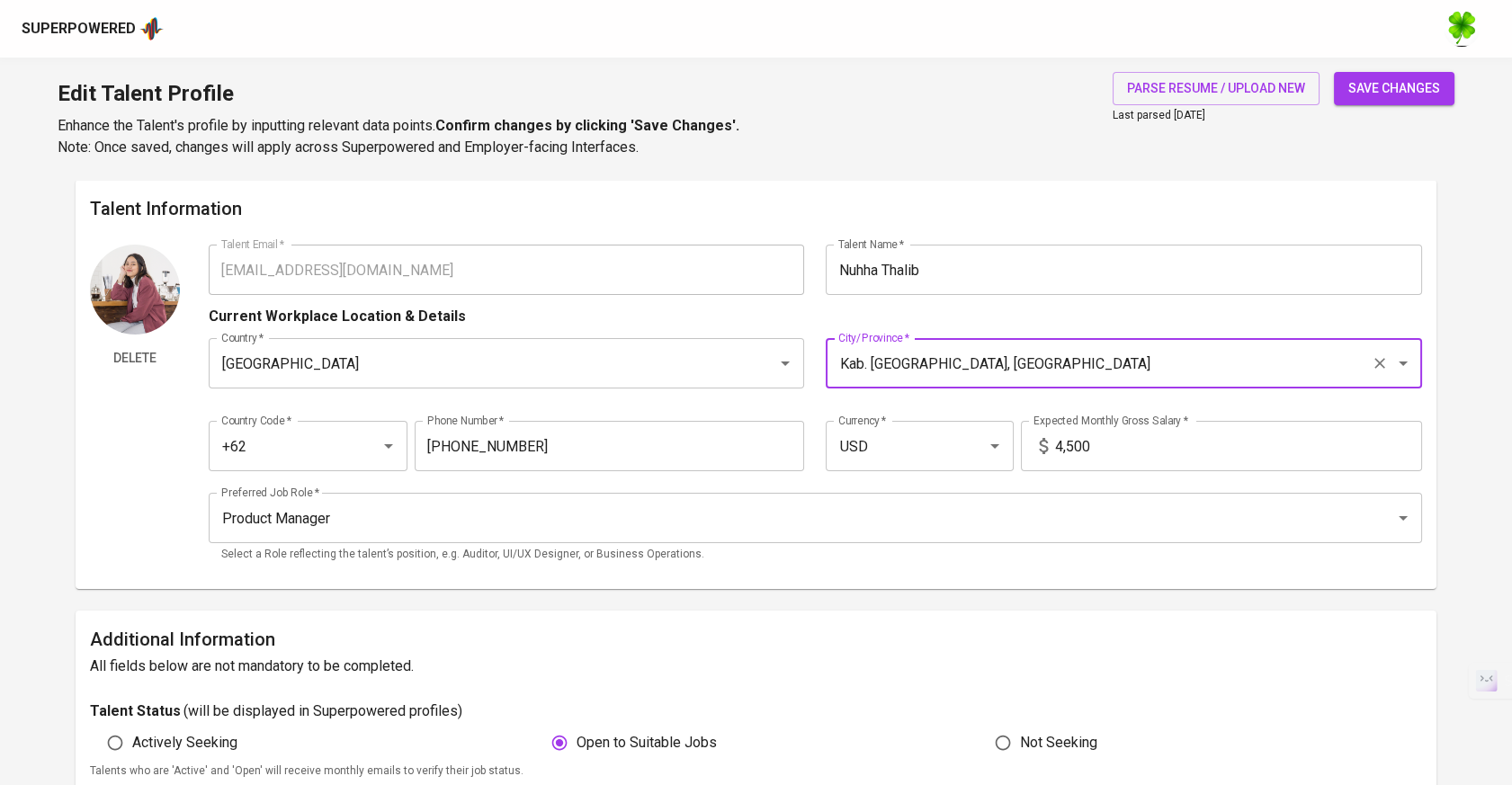
type input "Kab. Batang Hari, Jambi"
click at [1387, 95] on span "save changes" at bounding box center [1394, 88] width 92 height 23
